Goal: Transaction & Acquisition: Purchase product/service

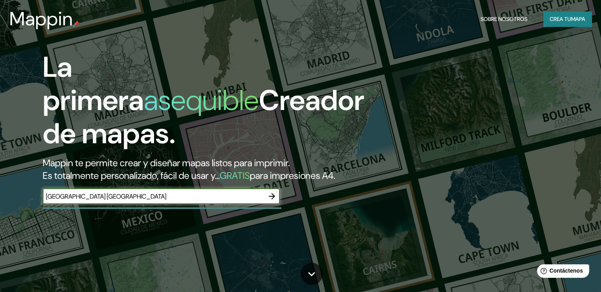
type input "[GEOGRAPHIC_DATA] [GEOGRAPHIC_DATA]"
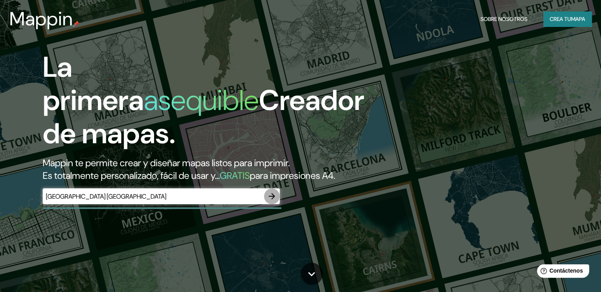
click at [274, 201] on icon "button" at bounding box center [271, 195] width 9 height 9
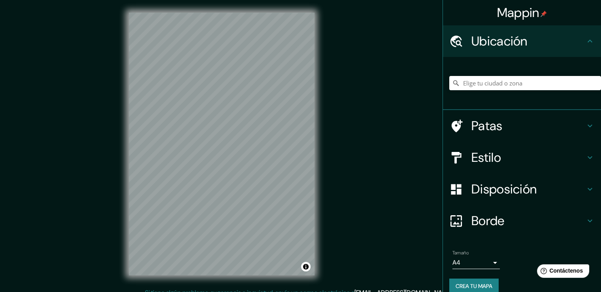
click at [453, 83] on icon at bounding box center [456, 83] width 6 height 6
click at [462, 83] on input "Elige tu ciudad o zona" at bounding box center [525, 83] width 152 height 14
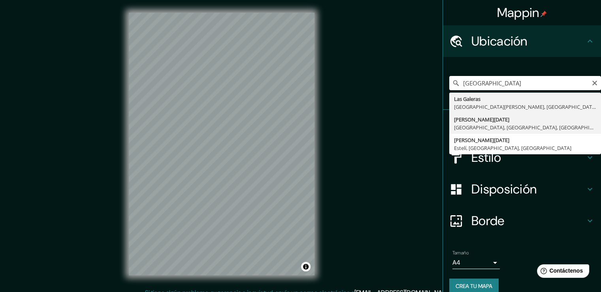
type input "[PERSON_NAME][DATE], [GEOGRAPHIC_DATA], [GEOGRAPHIC_DATA], [GEOGRAPHIC_DATA]"
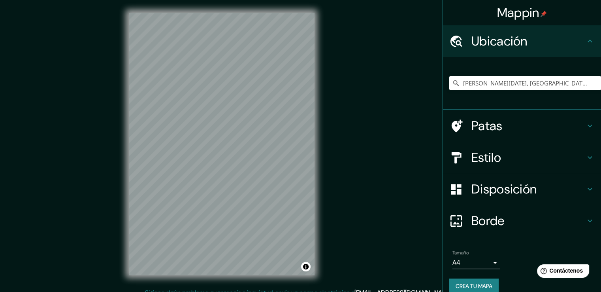
click at [557, 157] on h4 "Estilo" at bounding box center [528, 157] width 114 height 16
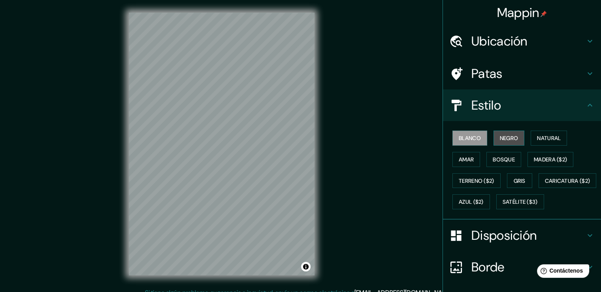
click at [500, 140] on font "Negro" at bounding box center [509, 137] width 19 height 7
click at [461, 138] on font "Blanco" at bounding box center [470, 137] width 22 height 7
click at [546, 138] on font "Natural" at bounding box center [549, 137] width 24 height 7
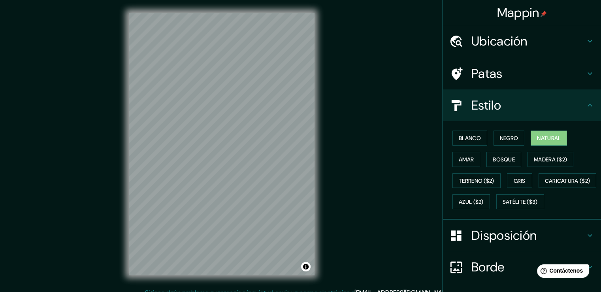
click at [479, 53] on div "Ubicación" at bounding box center [522, 41] width 158 height 32
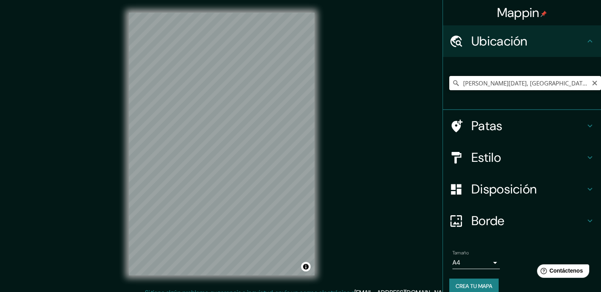
click at [483, 80] on input "Santo Domingo, Managua, Managua, Nicaragua" at bounding box center [525, 83] width 152 height 14
click at [578, 81] on input "Santo Domingo, Managua, Managua, Nicaragua" at bounding box center [525, 83] width 152 height 14
click at [569, 89] on input "Santo Domingo, Managua, Managua, Nicaragua" at bounding box center [525, 83] width 152 height 14
click at [582, 81] on input "Santo Domingo, Managua, Managua, Nicaragua" at bounding box center [525, 83] width 152 height 14
click at [592, 81] on icon "Claro" at bounding box center [594, 83] width 5 height 5
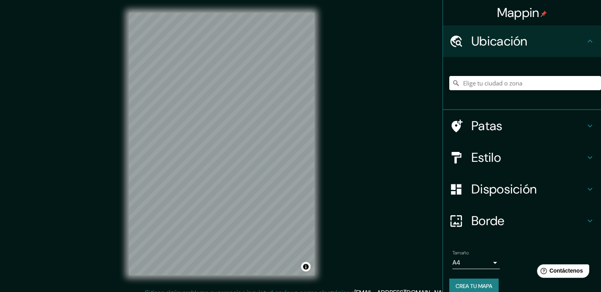
type input "a"
type input "Santo Domingo, Managua, Managua, Nicaragua"
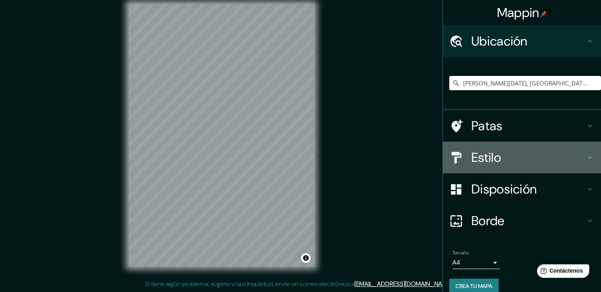
click at [517, 165] on h4 "Estilo" at bounding box center [528, 157] width 114 height 16
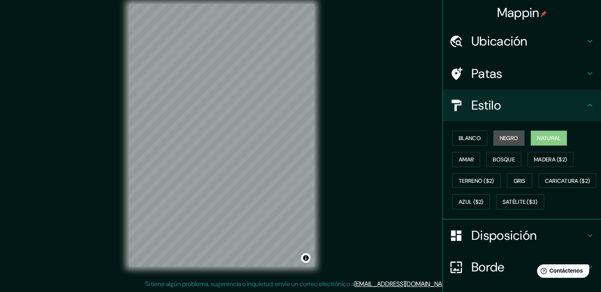
click at [508, 133] on font "Negro" at bounding box center [509, 138] width 19 height 10
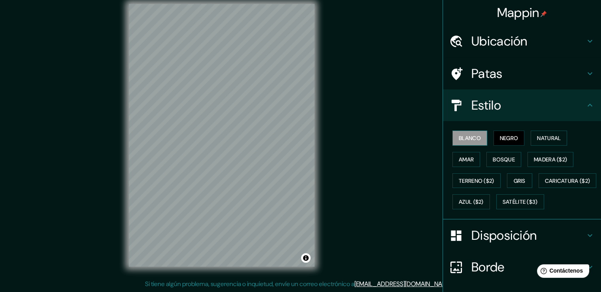
click at [471, 140] on font "Blanco" at bounding box center [470, 137] width 22 height 7
click at [505, 160] on font "Bosque" at bounding box center [504, 159] width 22 height 7
click at [467, 135] on font "Blanco" at bounding box center [470, 137] width 22 height 7
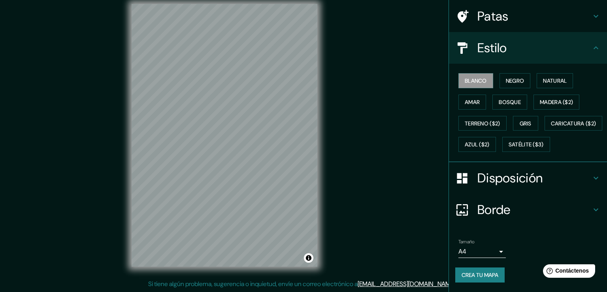
click at [488, 250] on body "Mappin Ubicación Santo Domingo, Managua, Managua, Nicaragua Santo Domingo Manag…" at bounding box center [303, 137] width 607 height 292
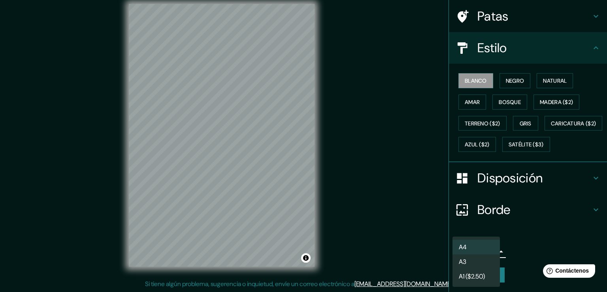
click at [482, 258] on li "A3" at bounding box center [475, 261] width 47 height 15
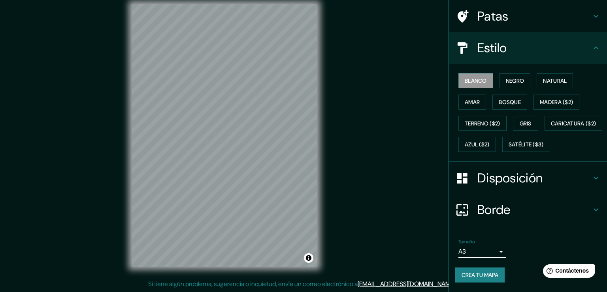
click at [488, 251] on body "Mappin Ubicación Santo Domingo, Managua, Managua, Nicaragua Santo Domingo Manag…" at bounding box center [303, 137] width 607 height 292
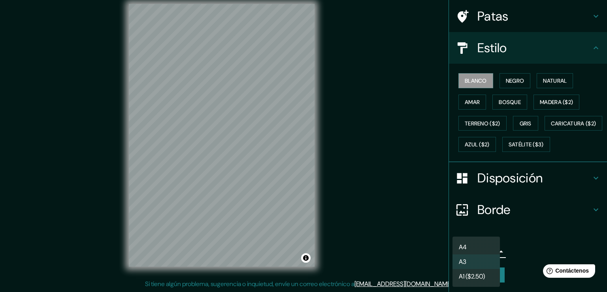
click at [470, 248] on li "A4" at bounding box center [475, 246] width 47 height 15
type input "single"
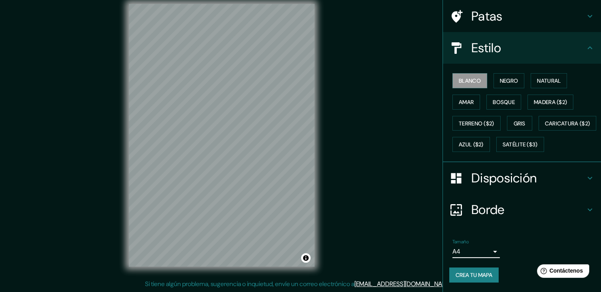
click at [468, 271] on font "Crea tu mapa" at bounding box center [474, 275] width 37 height 10
